Goal: Information Seeking & Learning: Learn about a topic

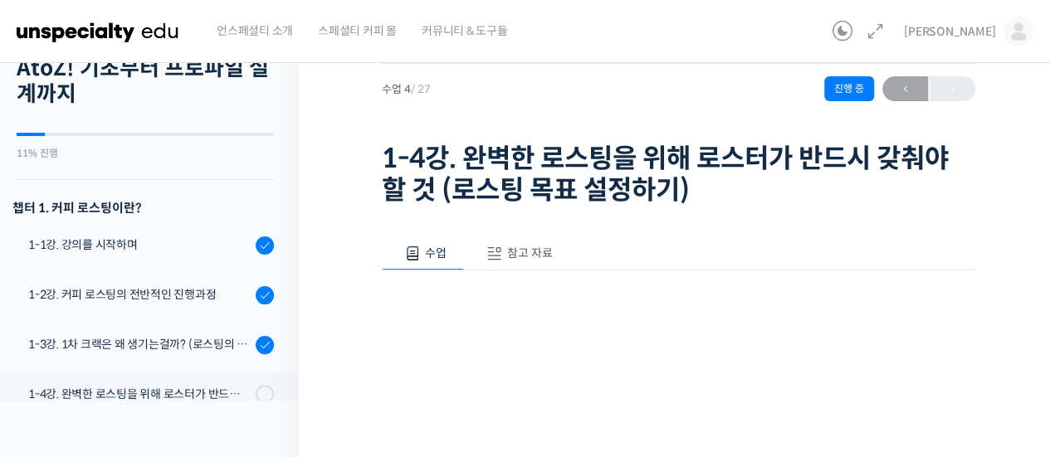
scroll to position [425, 0]
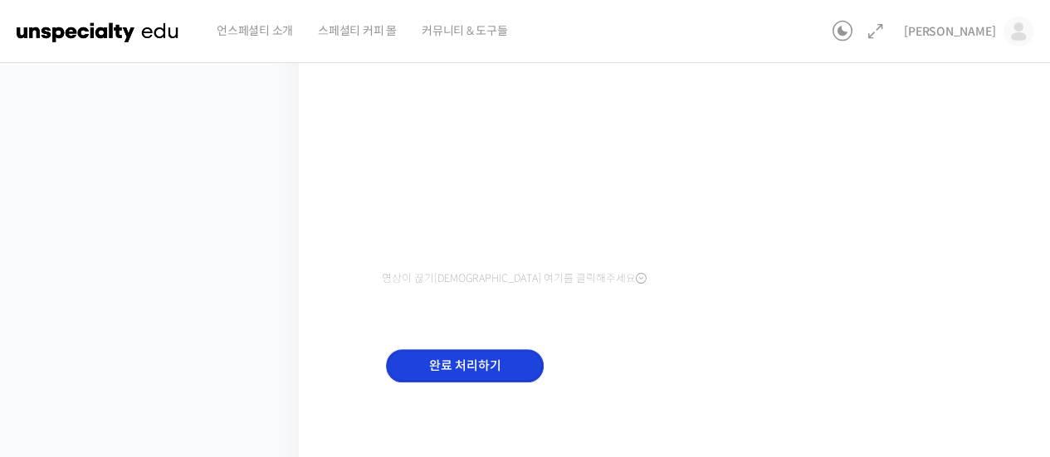
click at [468, 364] on input "완료 처리하기" at bounding box center [465, 366] width 158 height 34
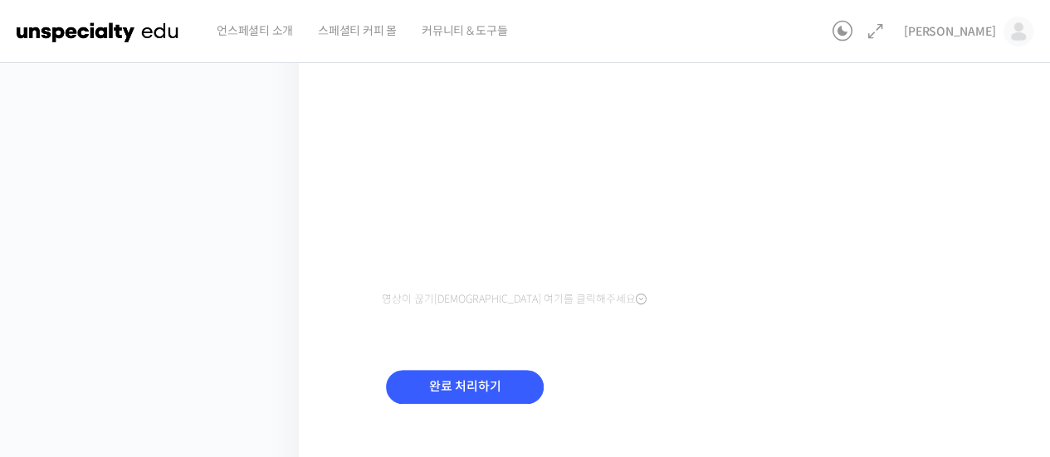
scroll to position [393, 0]
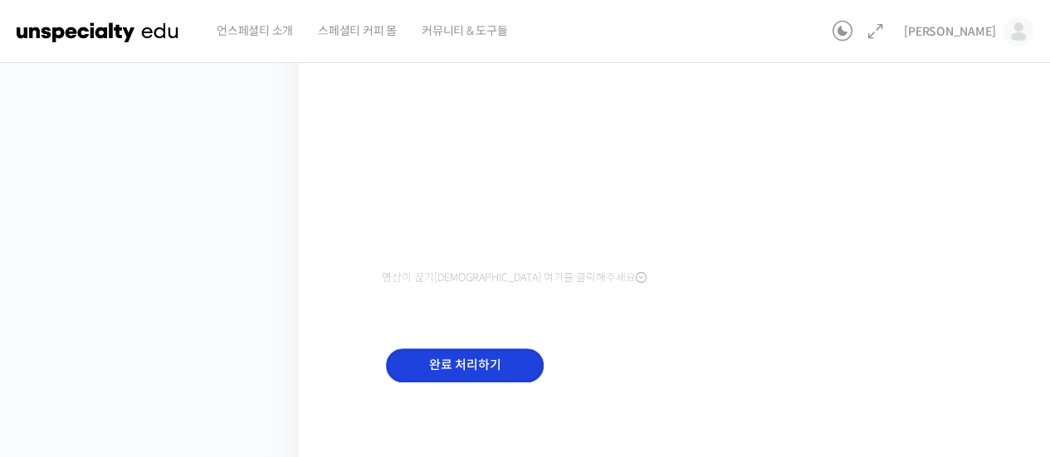
click at [482, 356] on input "완료 처리하기" at bounding box center [465, 366] width 158 height 34
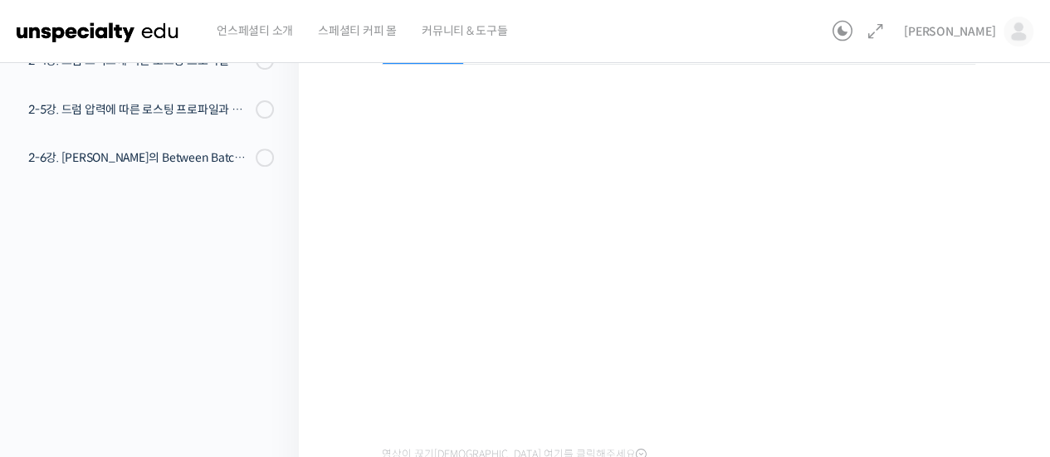
scroll to position [393, 0]
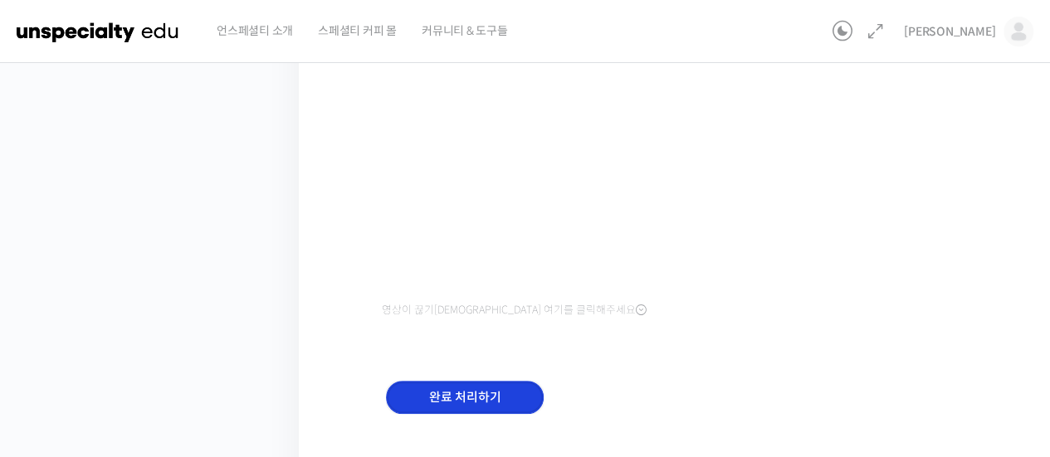
click at [499, 381] on input "완료 처리하기" at bounding box center [465, 398] width 158 height 34
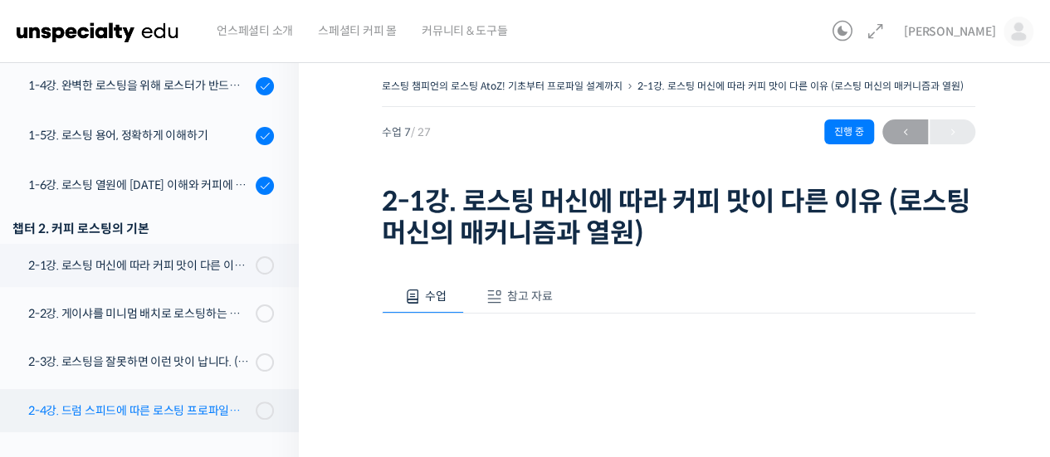
scroll to position [540, 0]
